Goal: Transaction & Acquisition: Purchase product/service

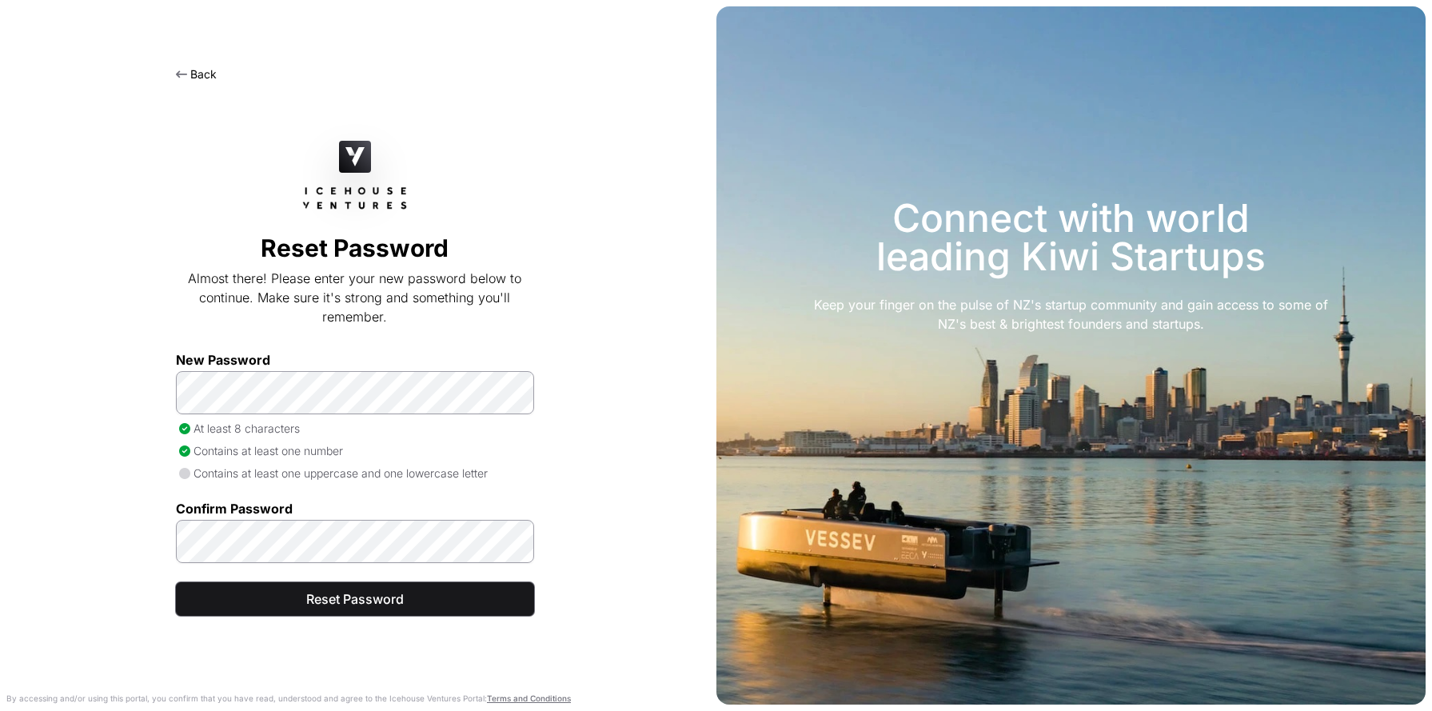
click at [210, 599] on span "Reset Password" at bounding box center [355, 598] width 318 height 19
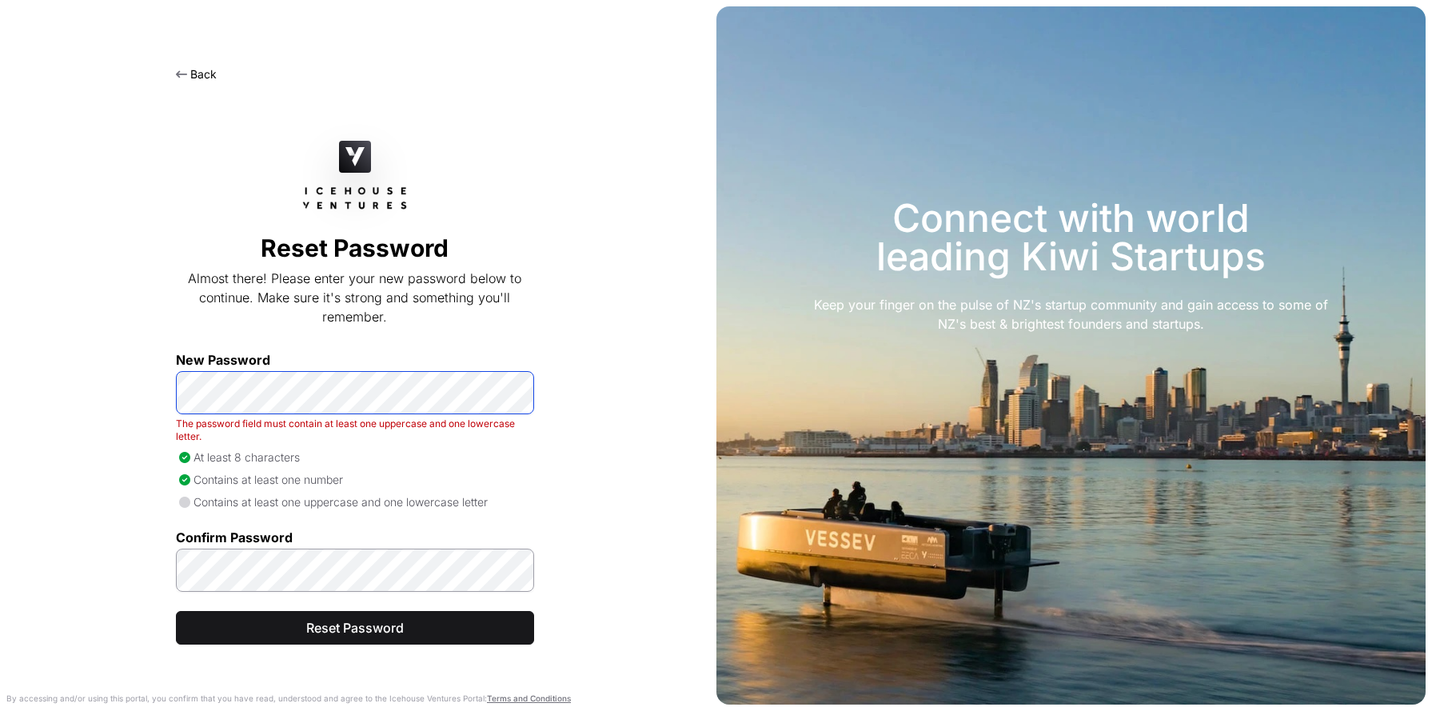
click at [103, 389] on div "Back Reset Password Almost there! Please enter your new password below to conti…" at bounding box center [355, 374] width 710 height 673
click at [133, 569] on div "Back Reset Password Almost there! Please enter your new password below to conti…" at bounding box center [355, 374] width 710 height 673
click at [216, 627] on span "Reset Password" at bounding box center [355, 627] width 318 height 19
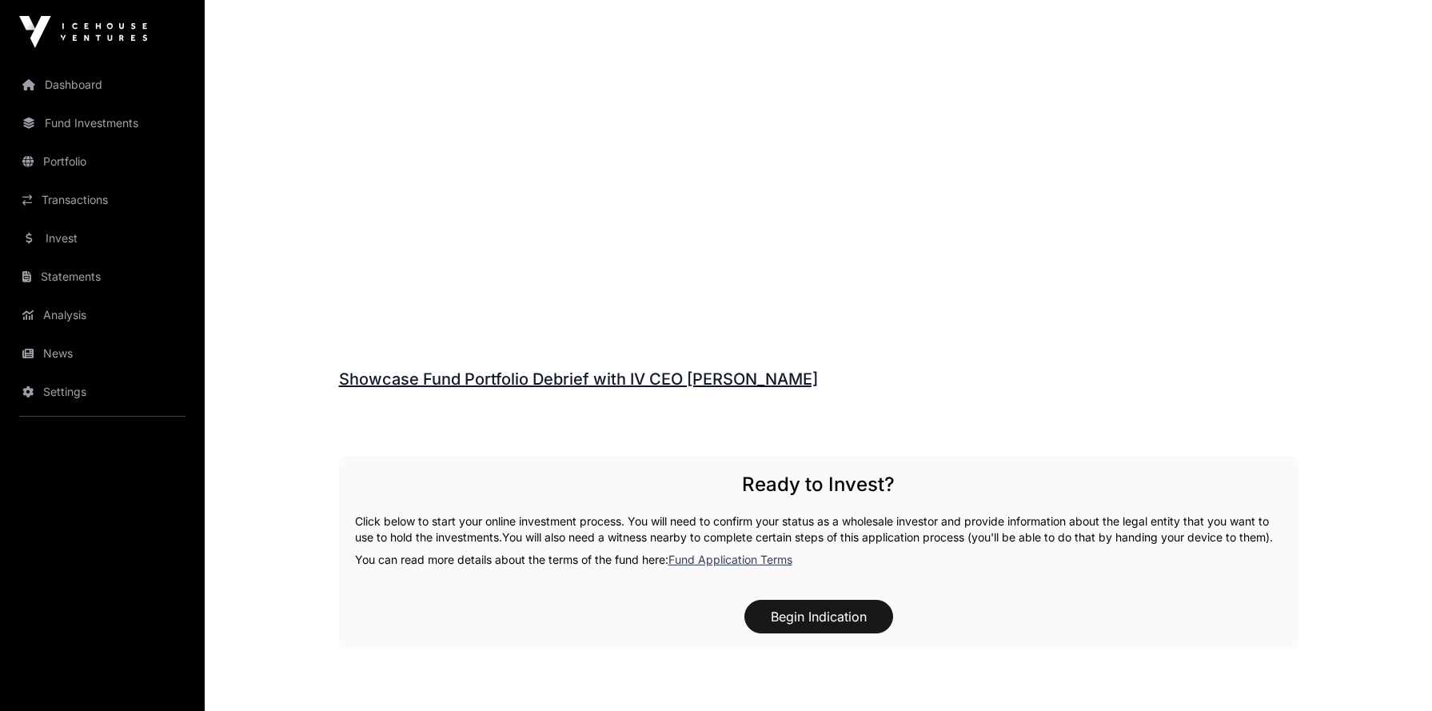
scroll to position [2069, 0]
click at [831, 632] on button "Begin Indication" at bounding box center [819, 615] width 149 height 34
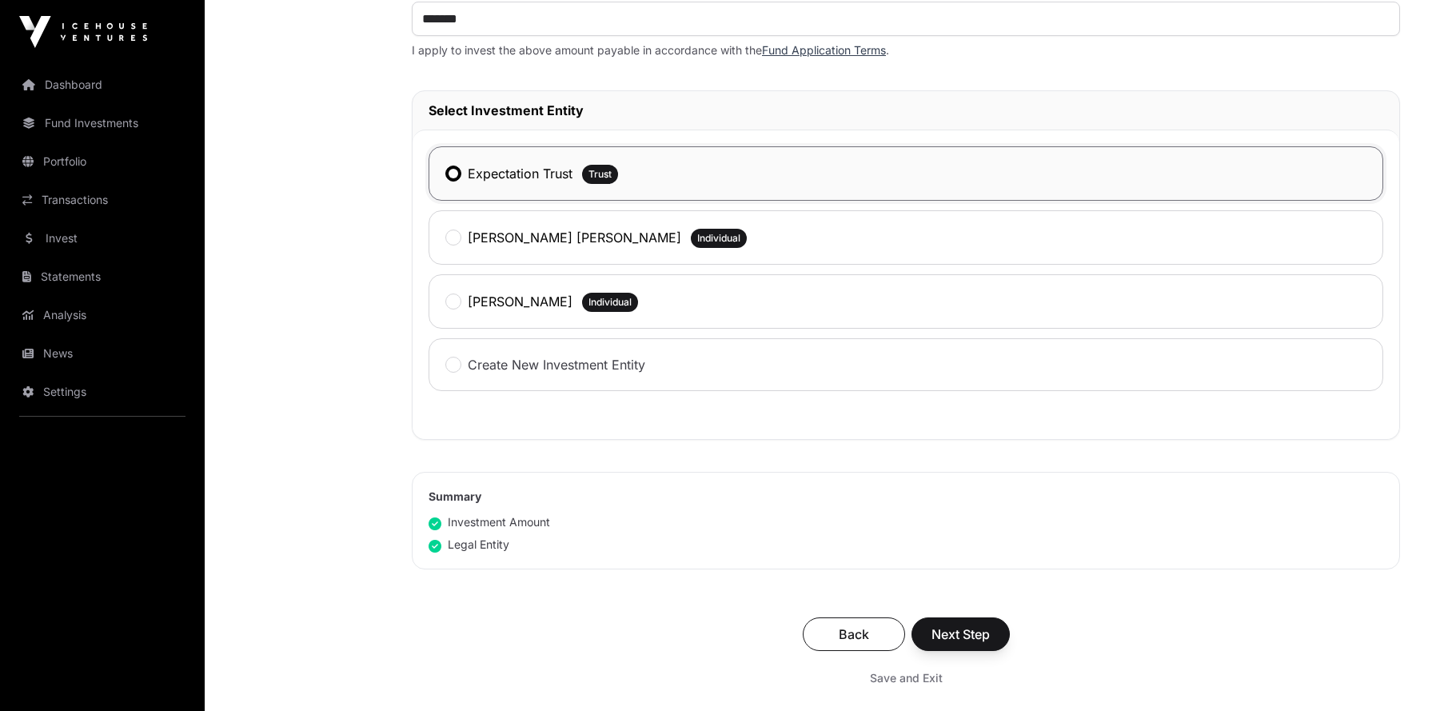
scroll to position [716, 0]
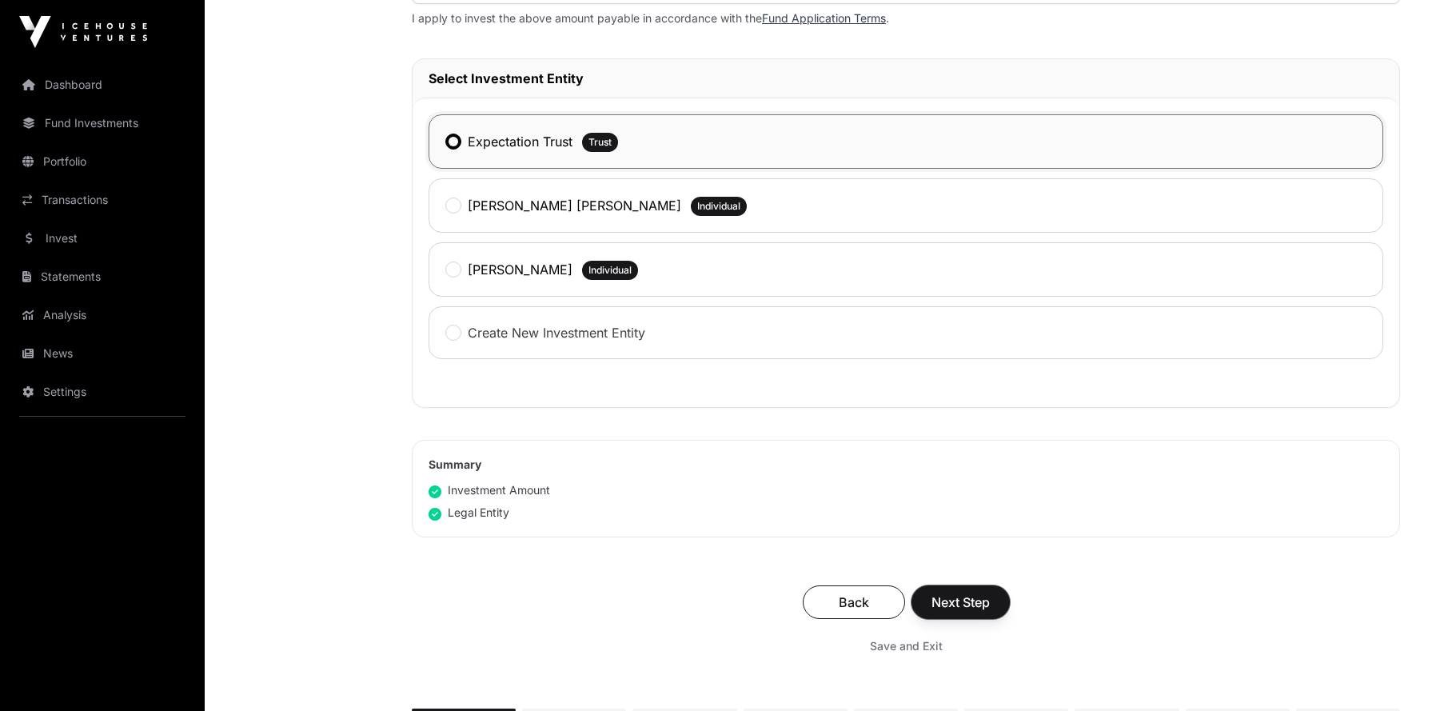
click at [939, 615] on button "Next Step" at bounding box center [961, 602] width 98 height 34
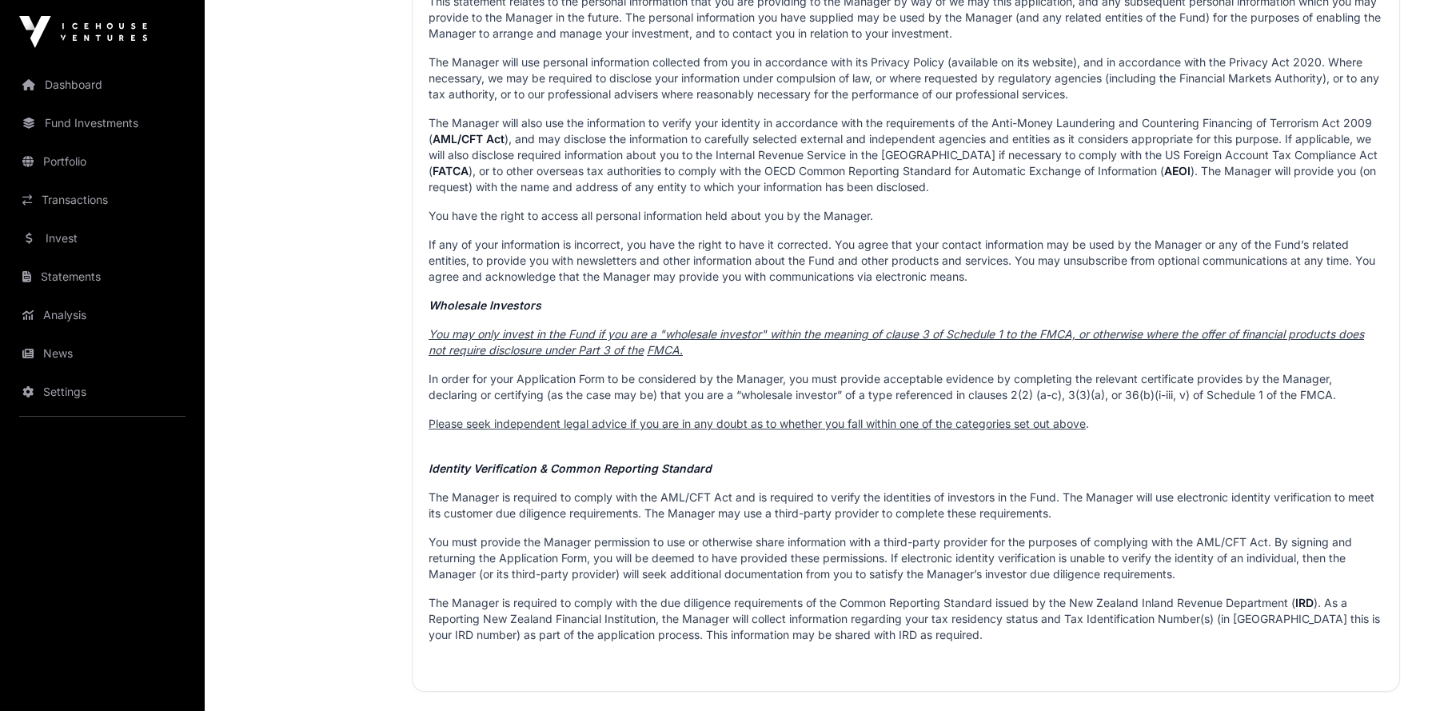
scroll to position [1058, 0]
click at [673, 343] on u "FMCA" at bounding box center [663, 347] width 33 height 14
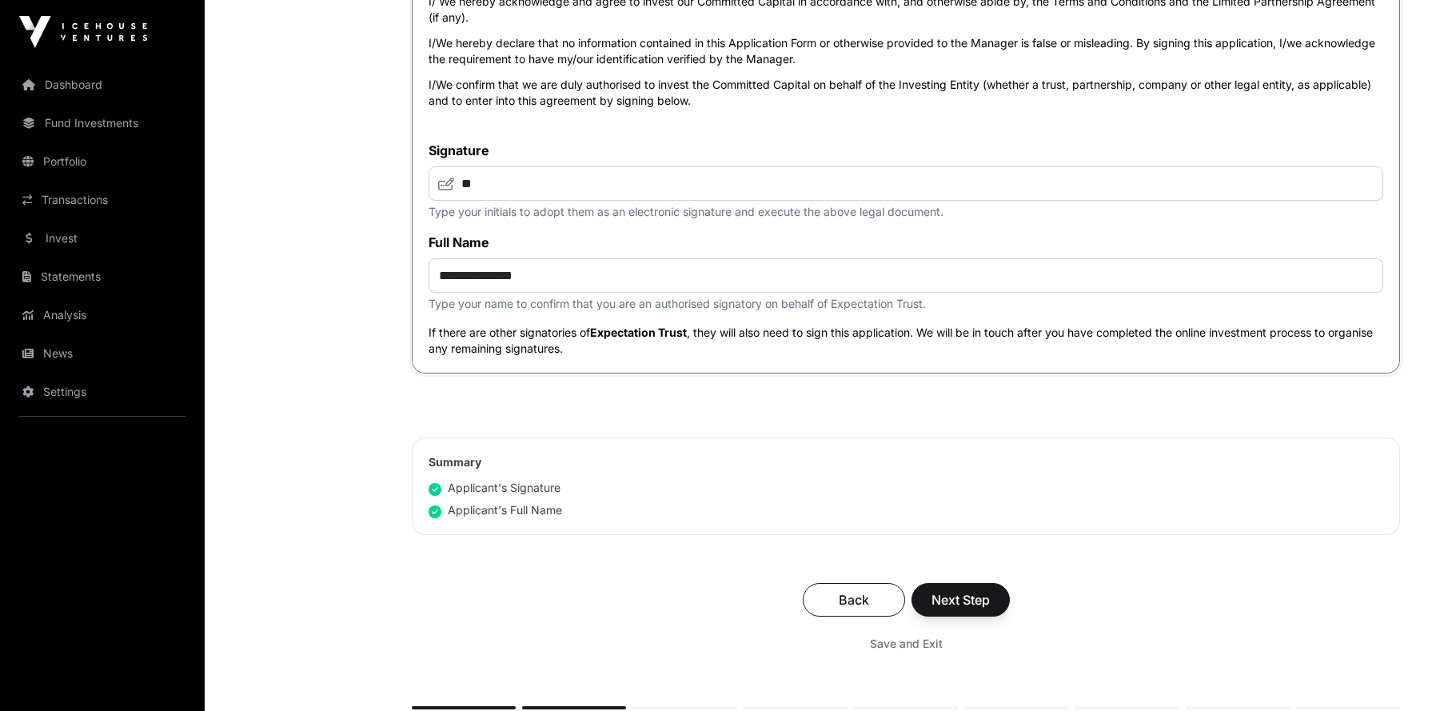
scroll to position [5514, 0]
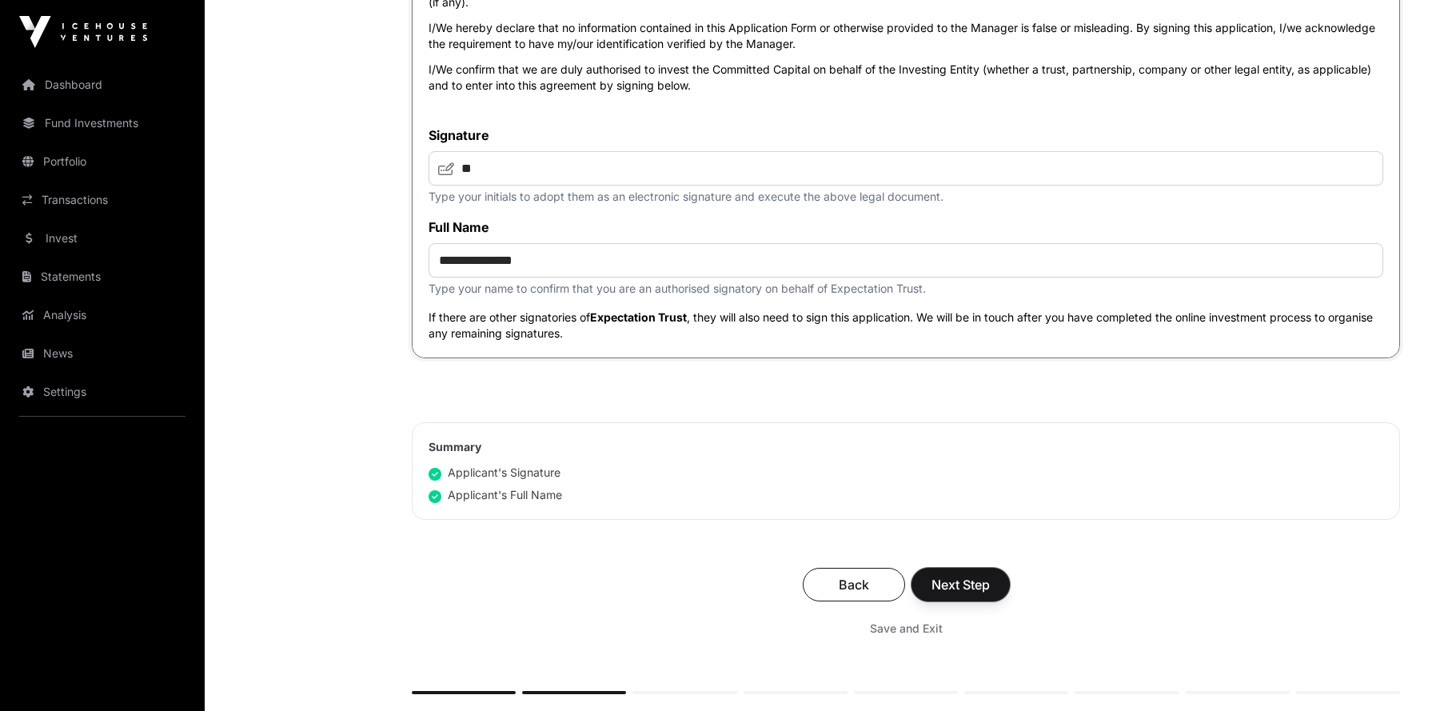
click at [962, 581] on span "Next Step" at bounding box center [961, 584] width 58 height 19
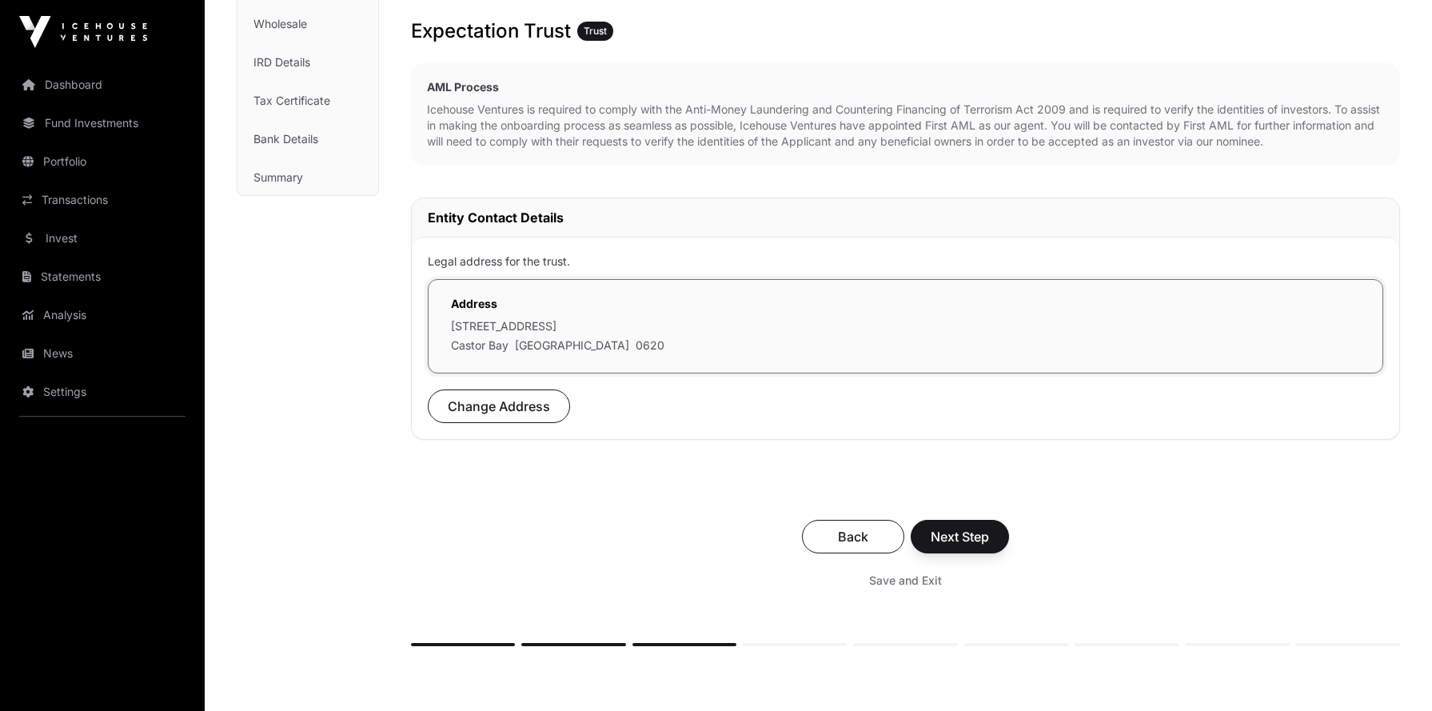
scroll to position [413, 0]
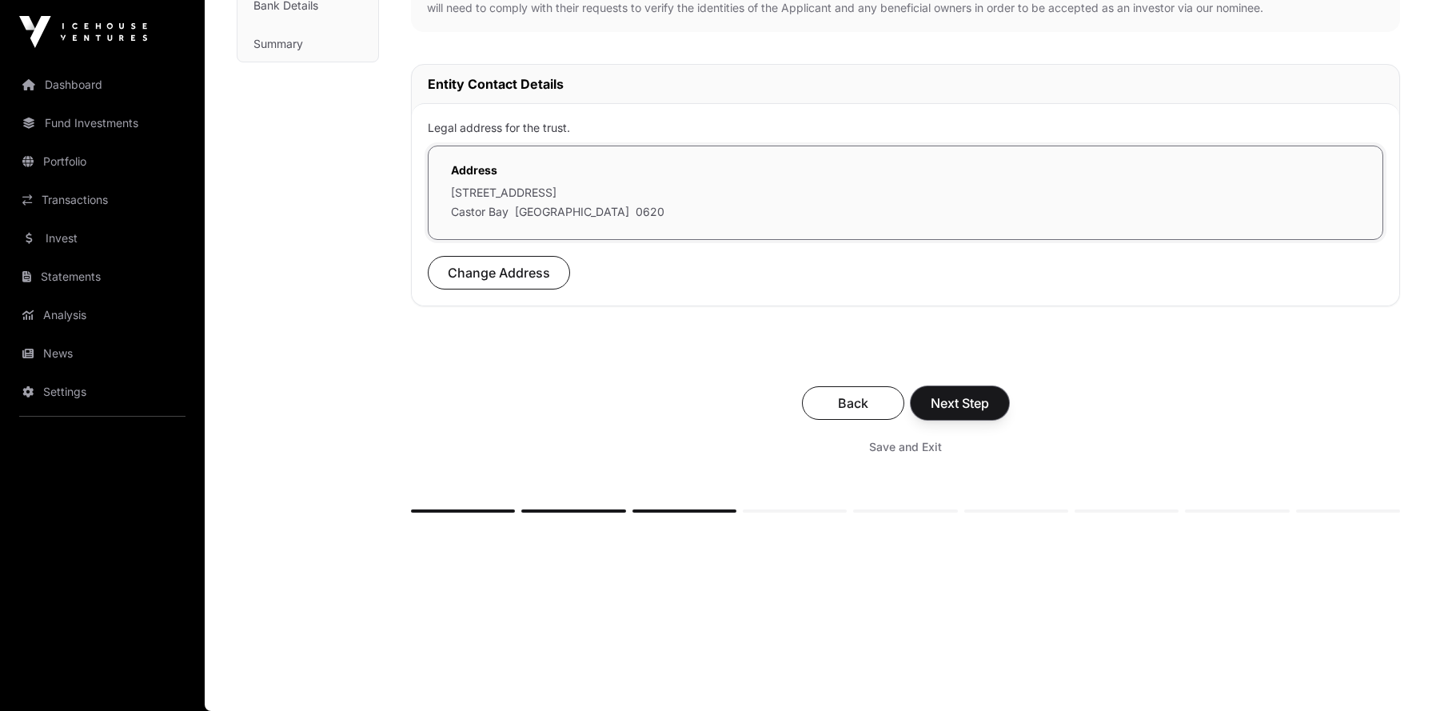
click at [956, 395] on span "Next Step" at bounding box center [960, 402] width 58 height 19
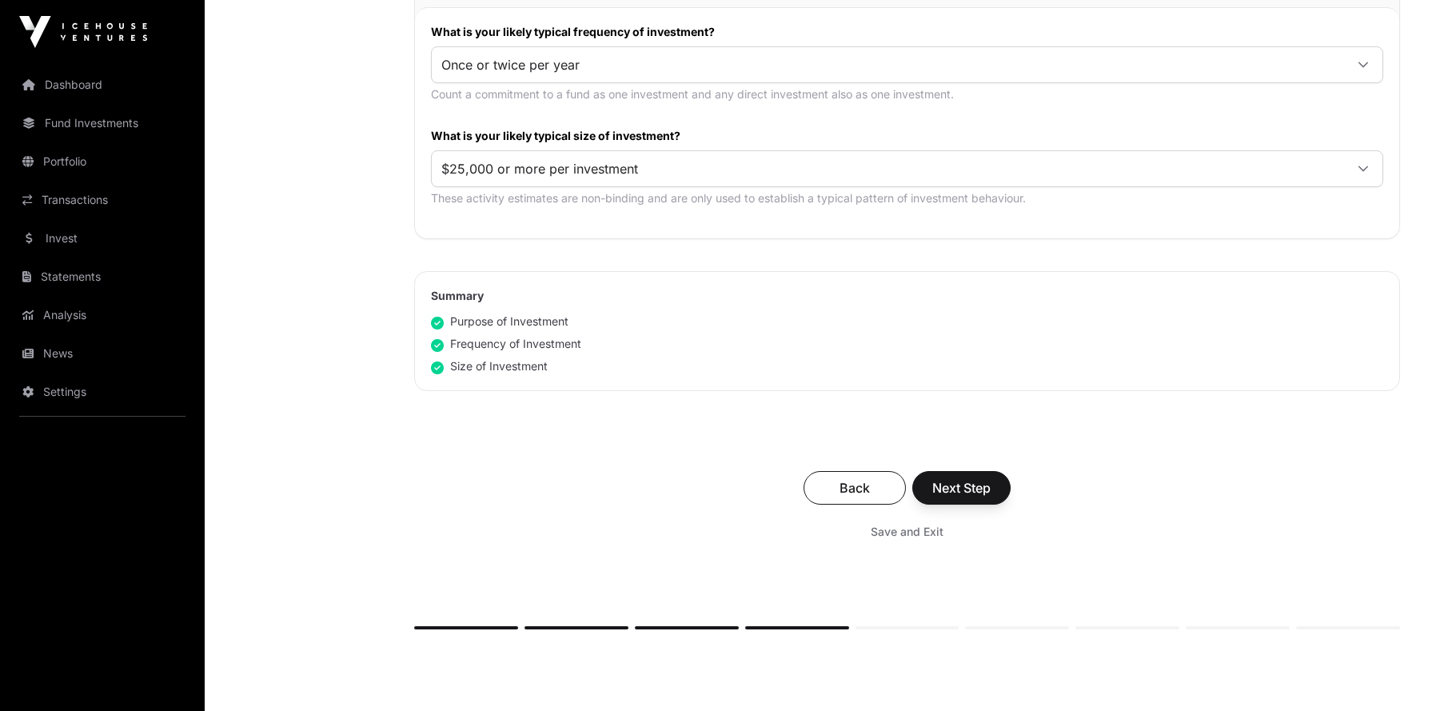
scroll to position [960, 0]
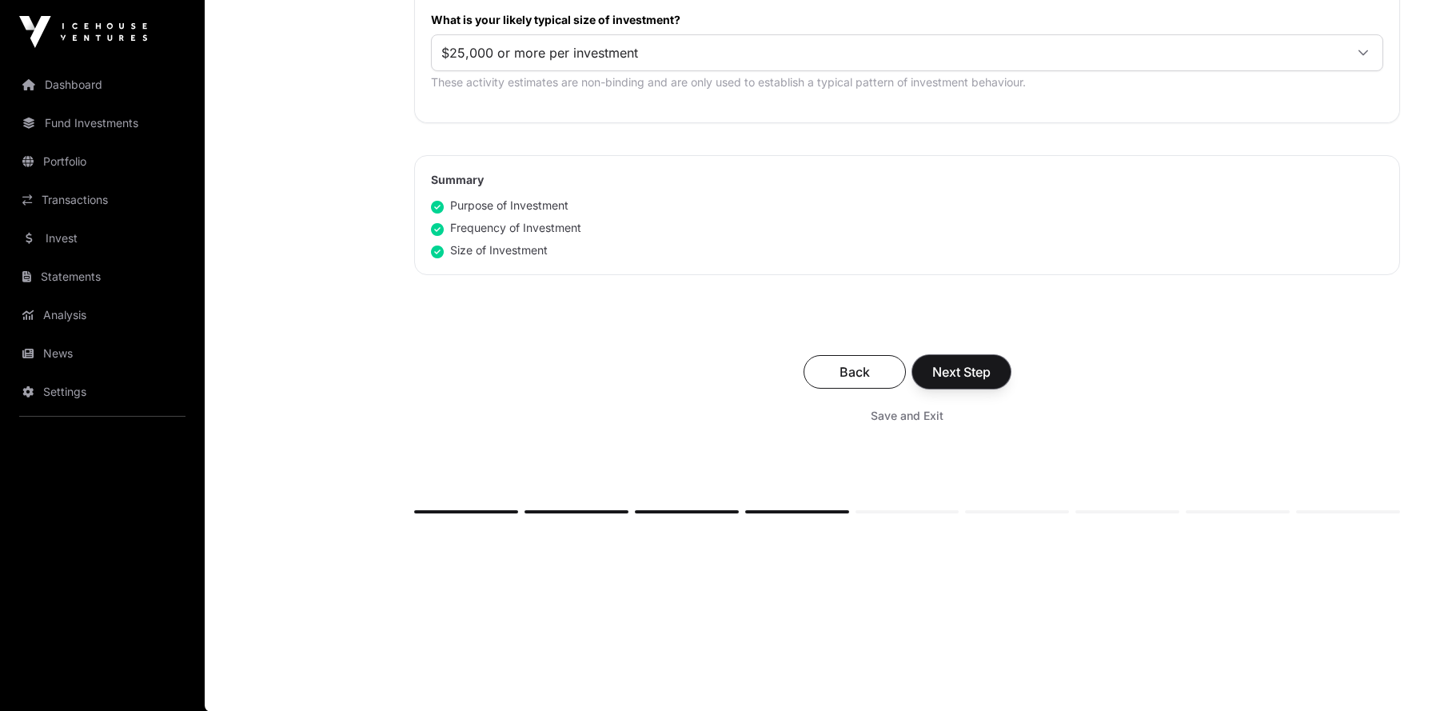
click at [954, 365] on span "Next Step" at bounding box center [961, 371] width 58 height 19
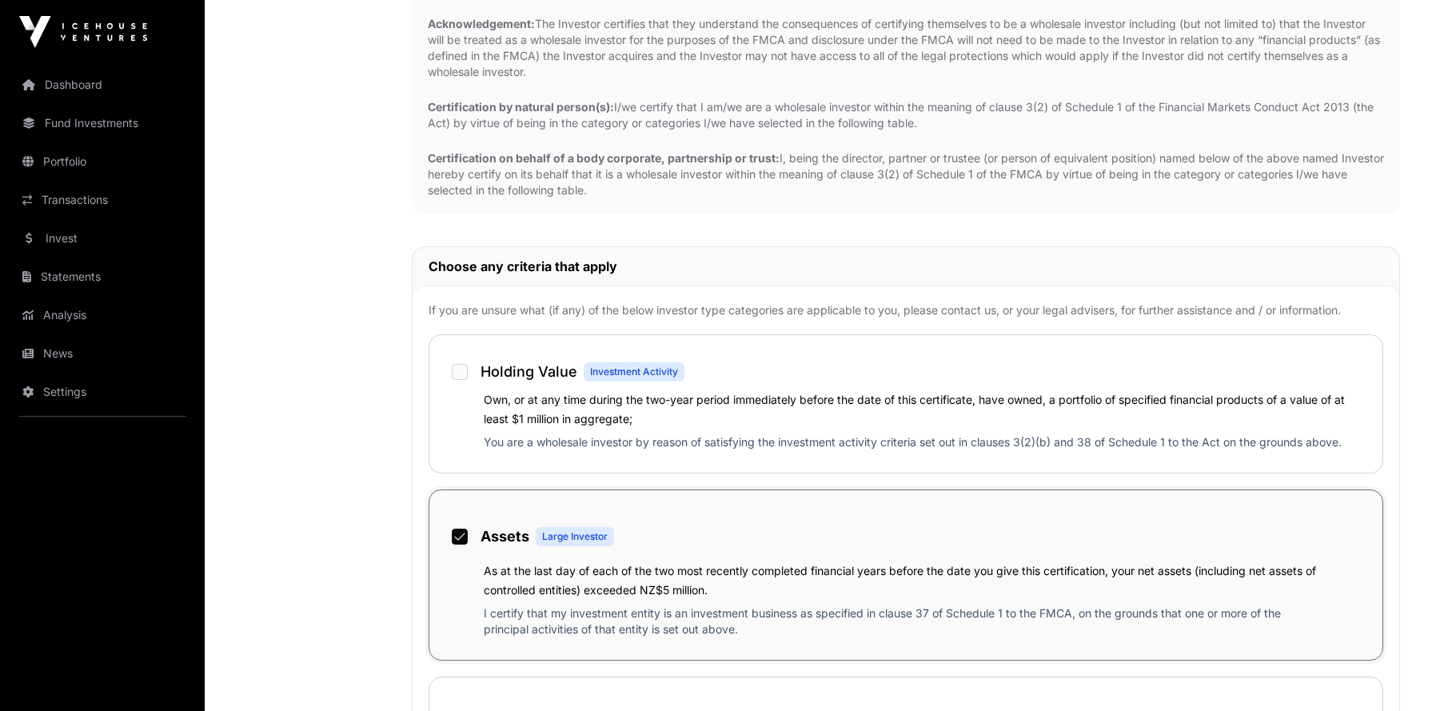
scroll to position [472, 0]
